Goal: Information Seeking & Learning: Understand process/instructions

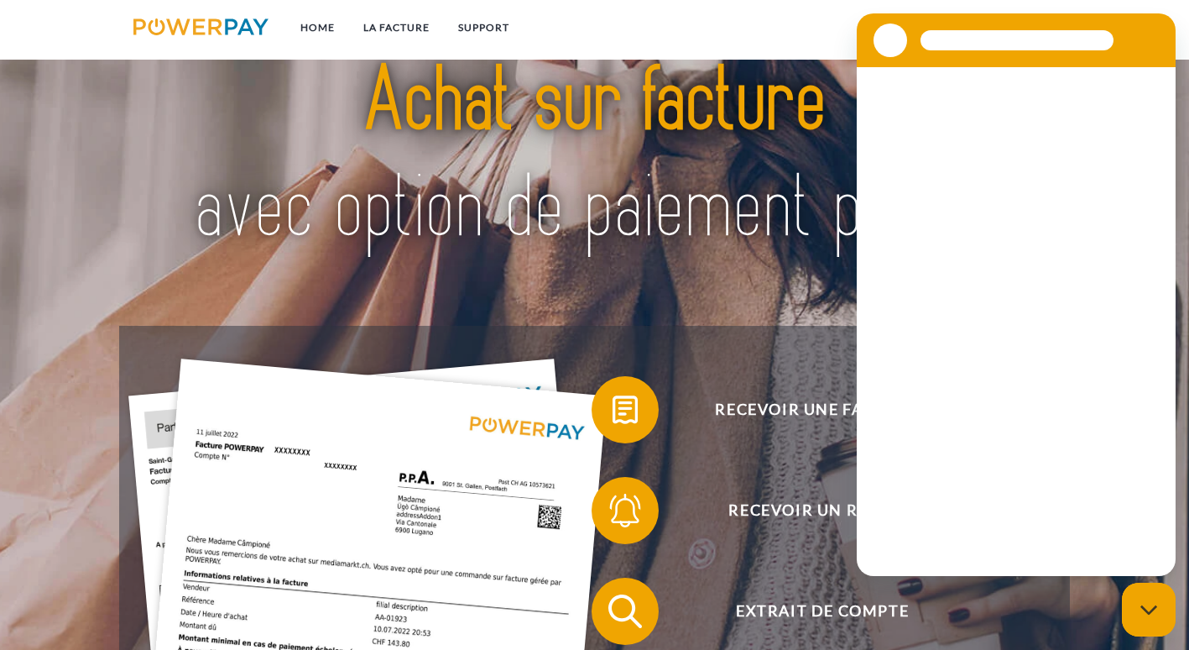
scroll to position [102, 0]
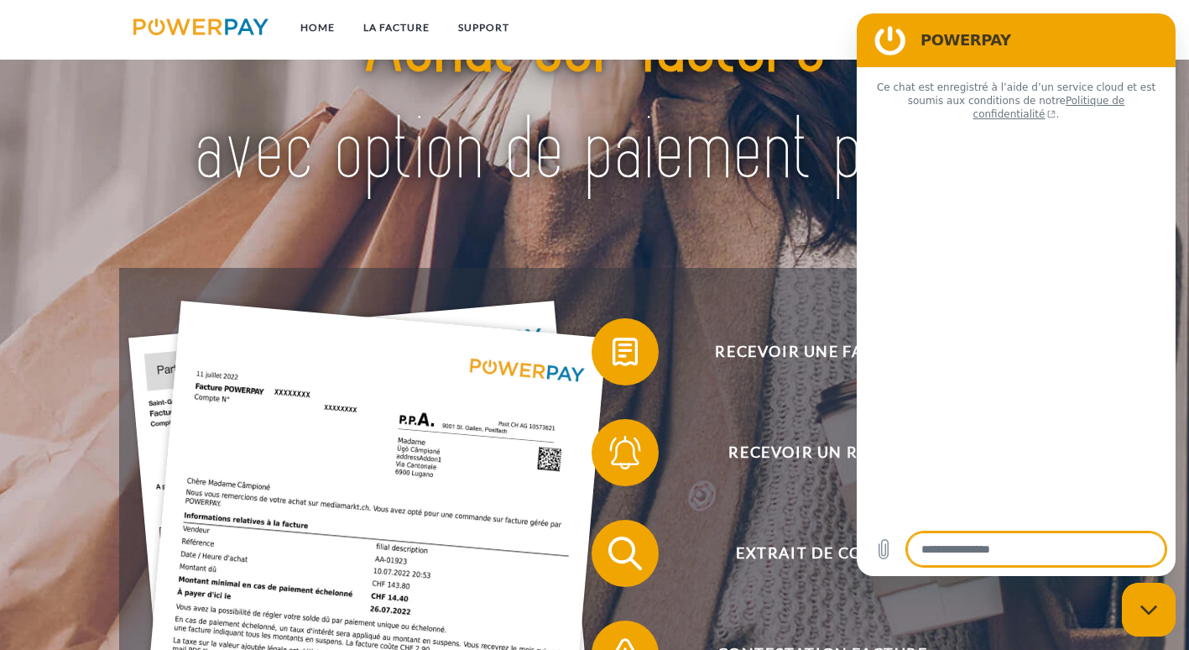
type textarea "*"
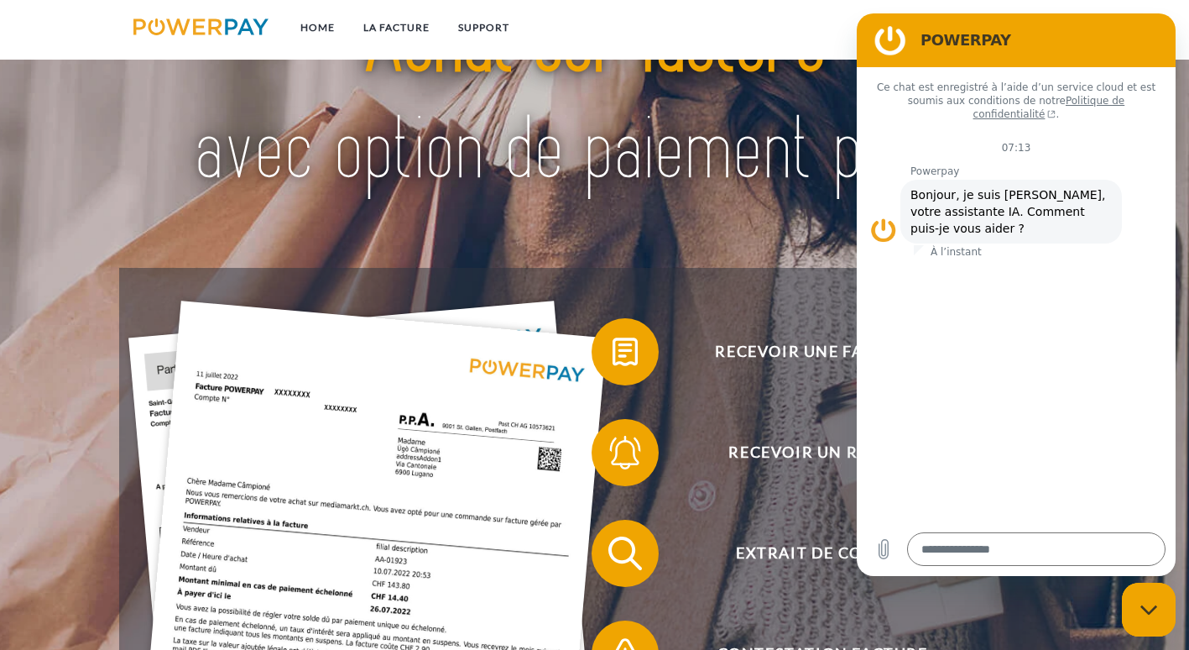
click at [761, 55] on nav "Home LA FACTURE Support CG" at bounding box center [594, 30] width 1189 height 60
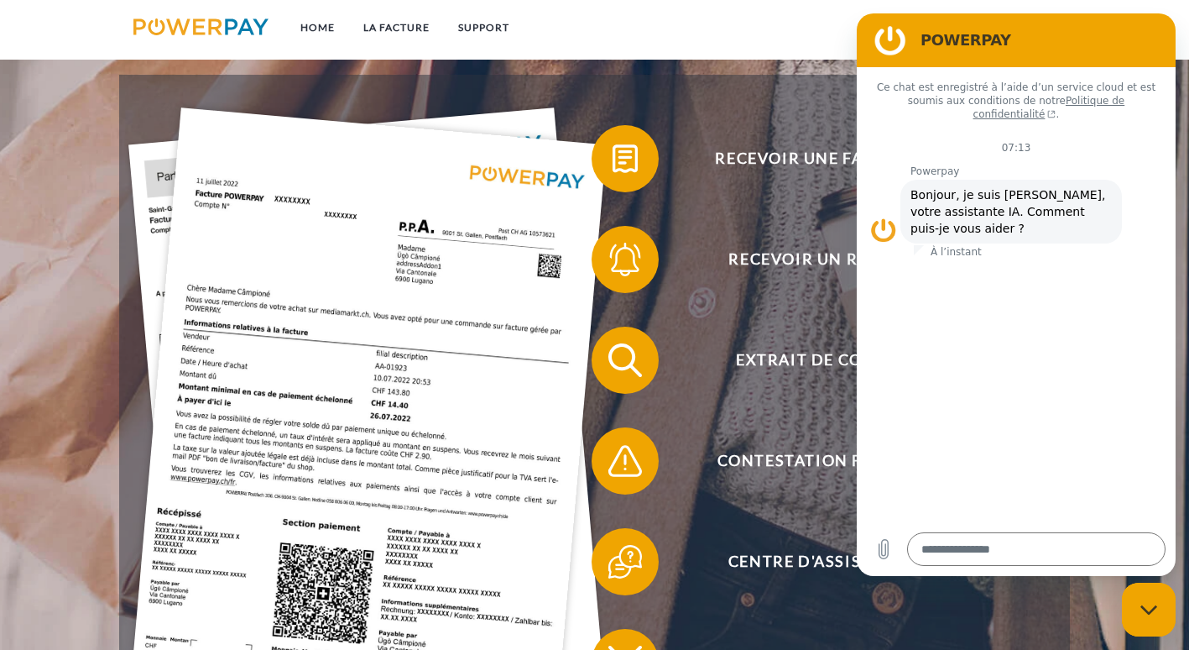
scroll to position [258, 0]
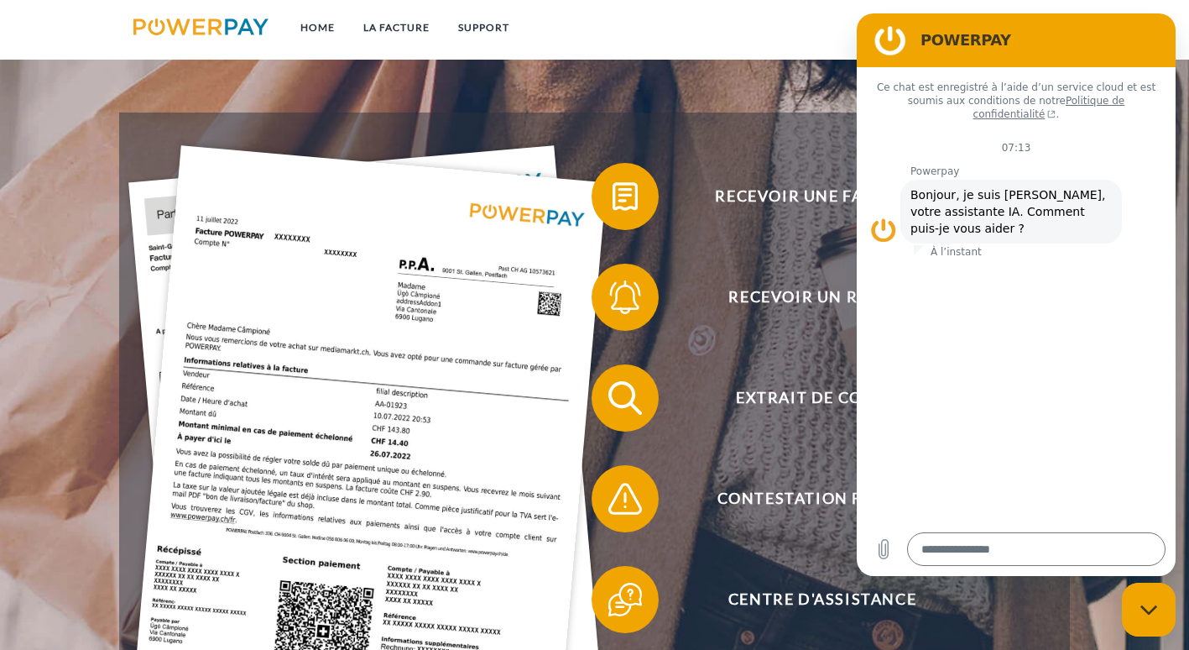
click at [1160, 31] on section "POWERPAY" at bounding box center [1016, 40] width 319 height 54
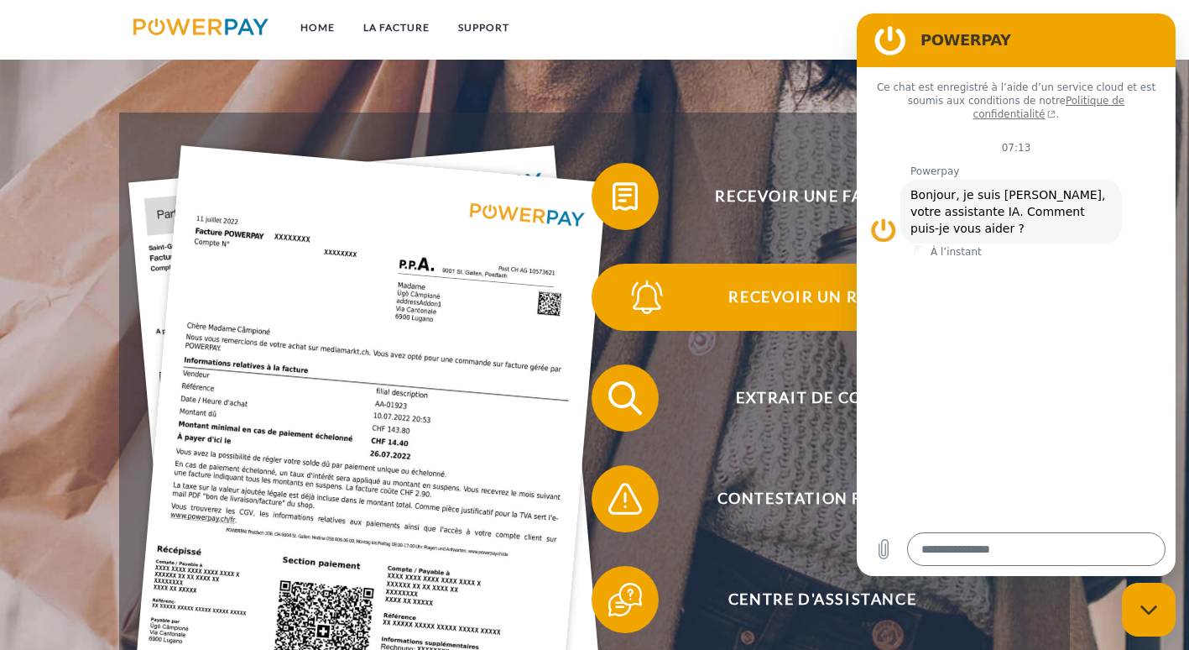
click at [817, 299] on span "Recevoir un rappel?" at bounding box center [822, 297] width 411 height 67
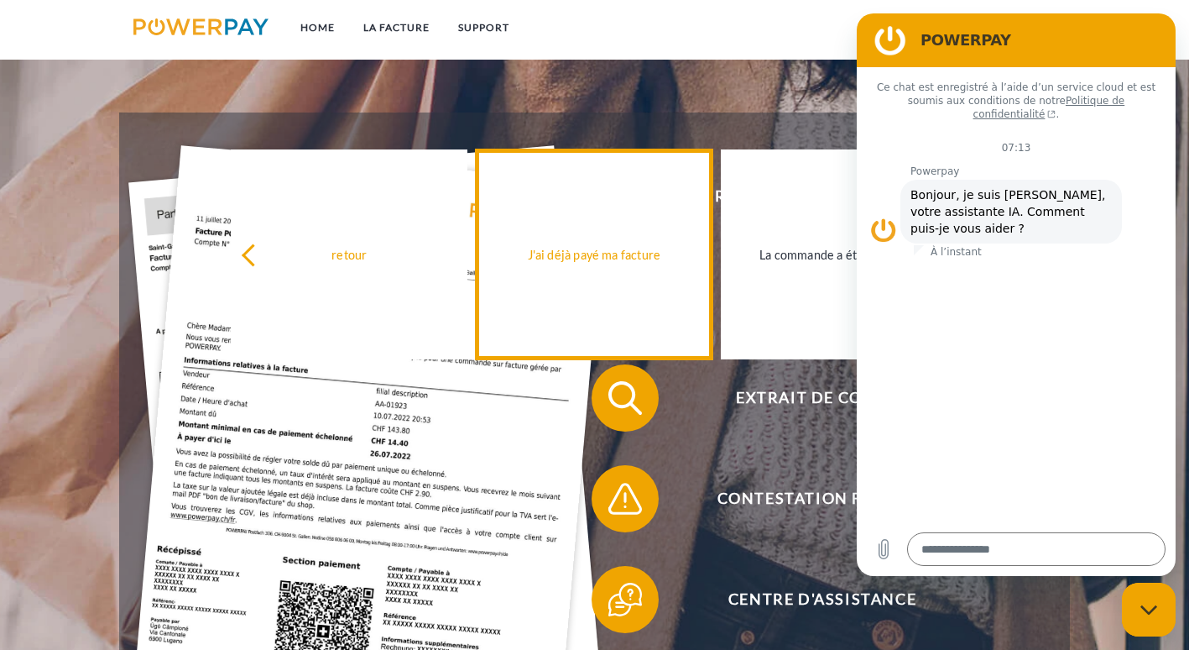
click at [633, 289] on link "J'ai déjà payé ma facture" at bounding box center [594, 254] width 237 height 210
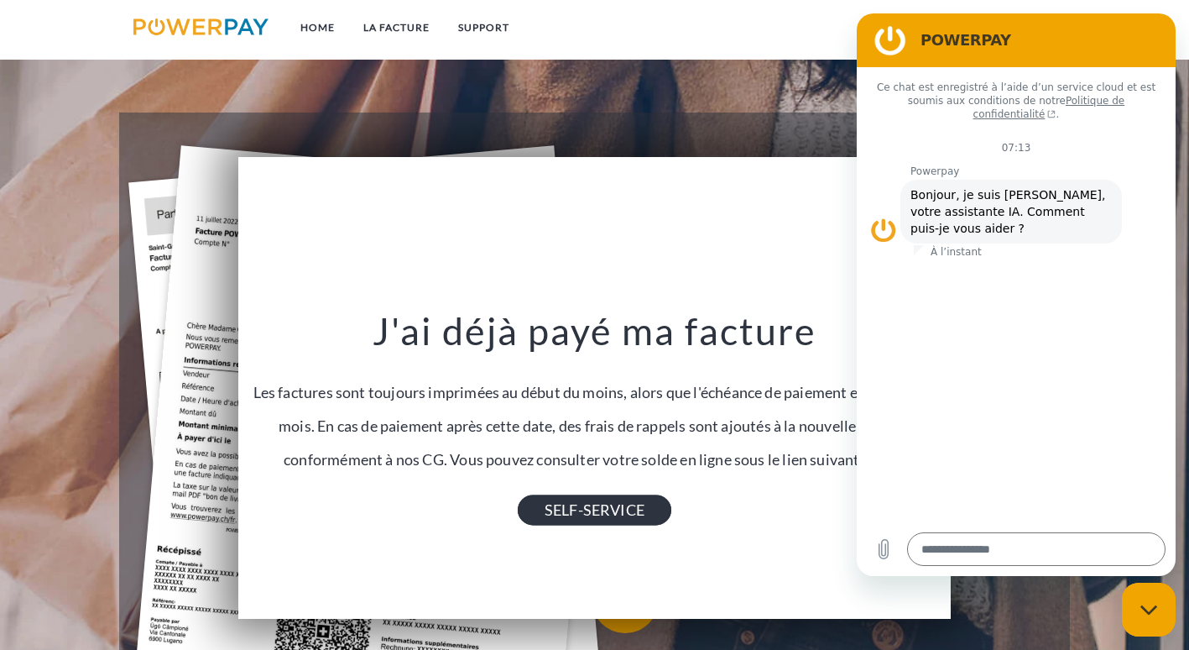
click at [639, 522] on link "SELF-SERVICE" at bounding box center [595, 510] width 154 height 30
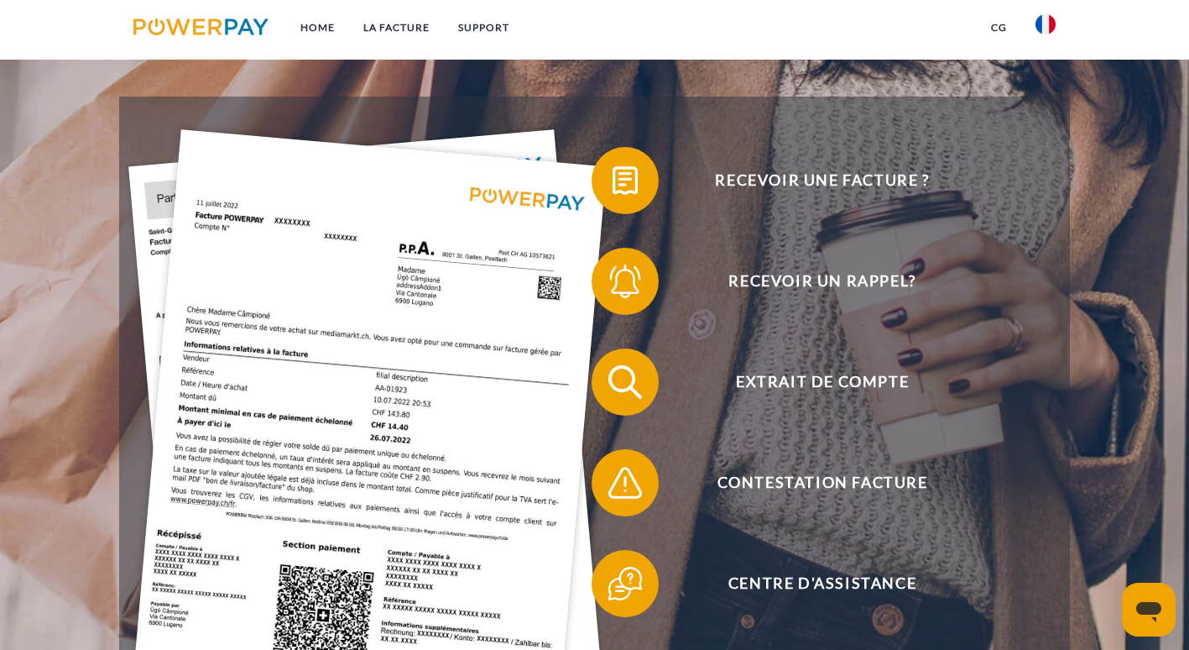
scroll to position [275, 0]
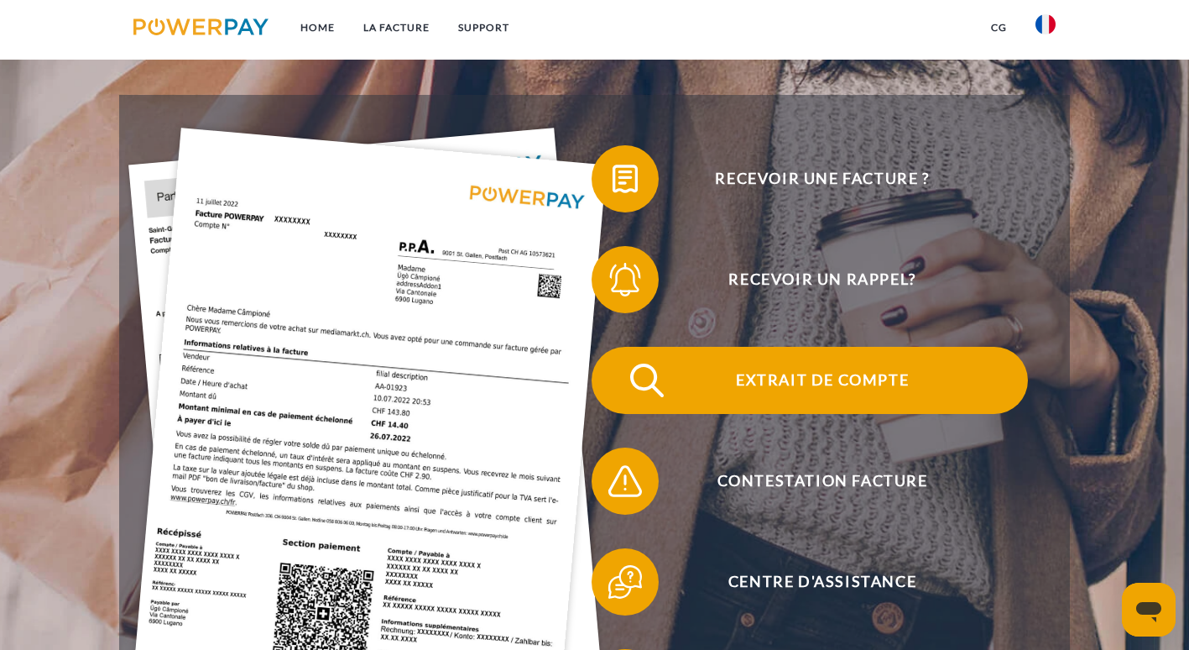
click at [761, 399] on span "Extrait de compte" at bounding box center [822, 380] width 411 height 67
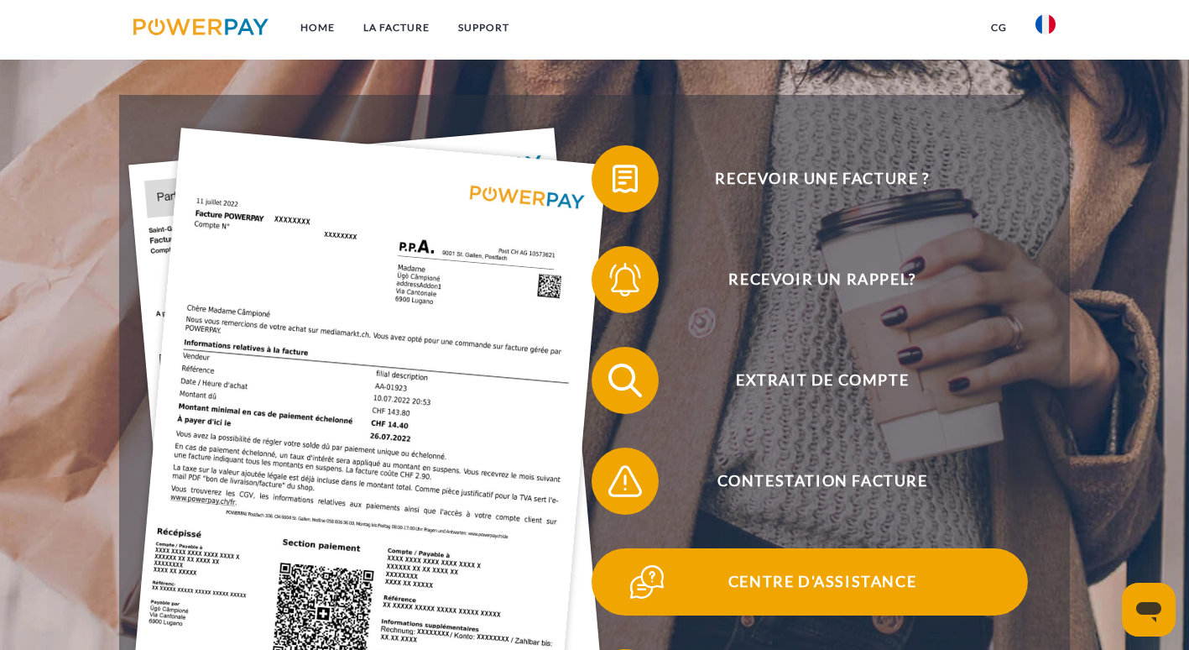
click at [787, 597] on span "Centre d'assistance" at bounding box center [822, 581] width 411 height 67
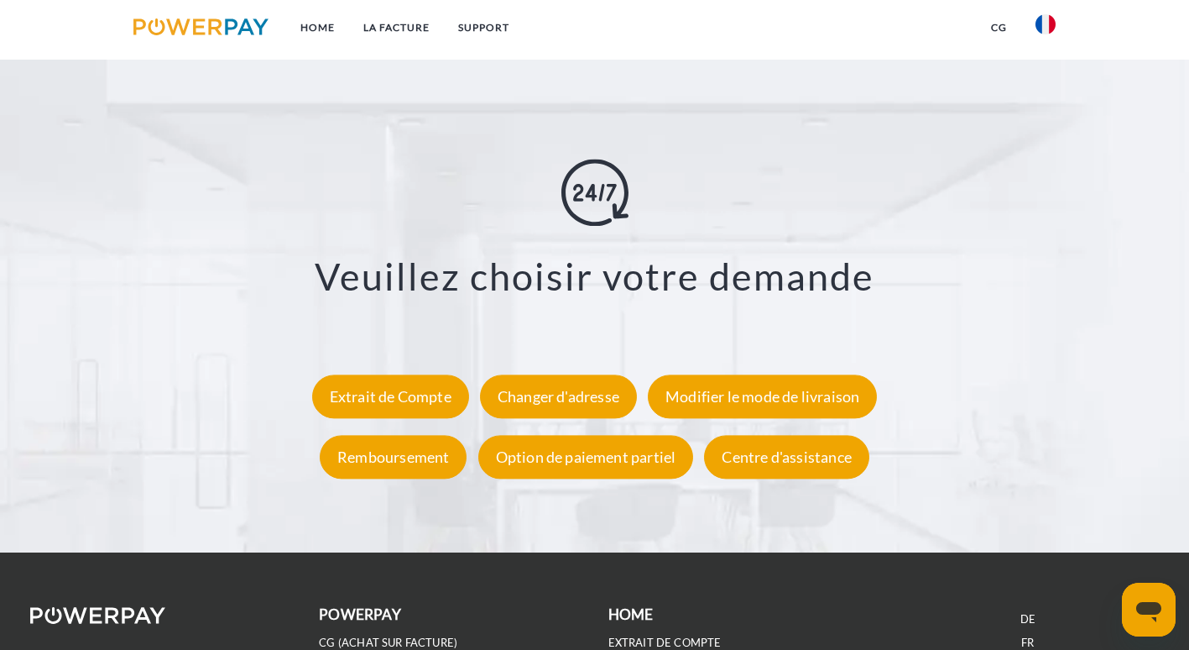
scroll to position [2925, 0]
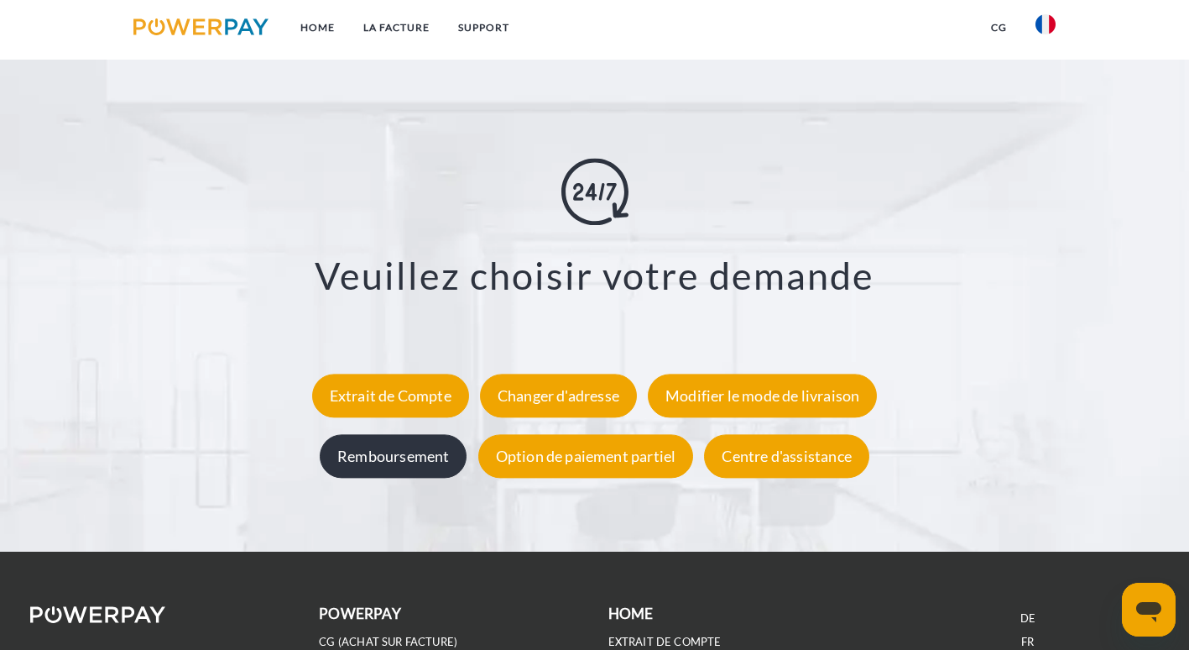
click at [395, 452] on div "Remboursement" at bounding box center [393, 456] width 147 height 44
